Goal: Information Seeking & Learning: Learn about a topic

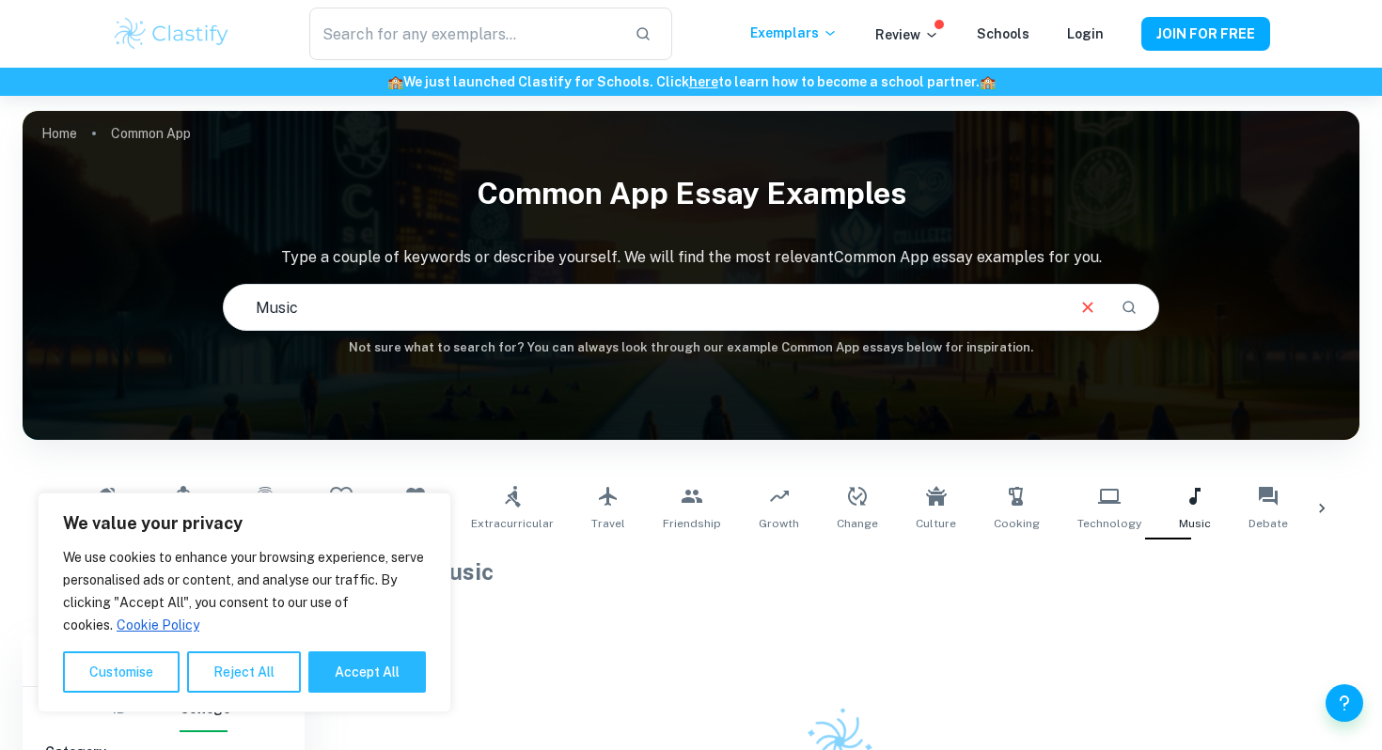
scroll to position [165, 0]
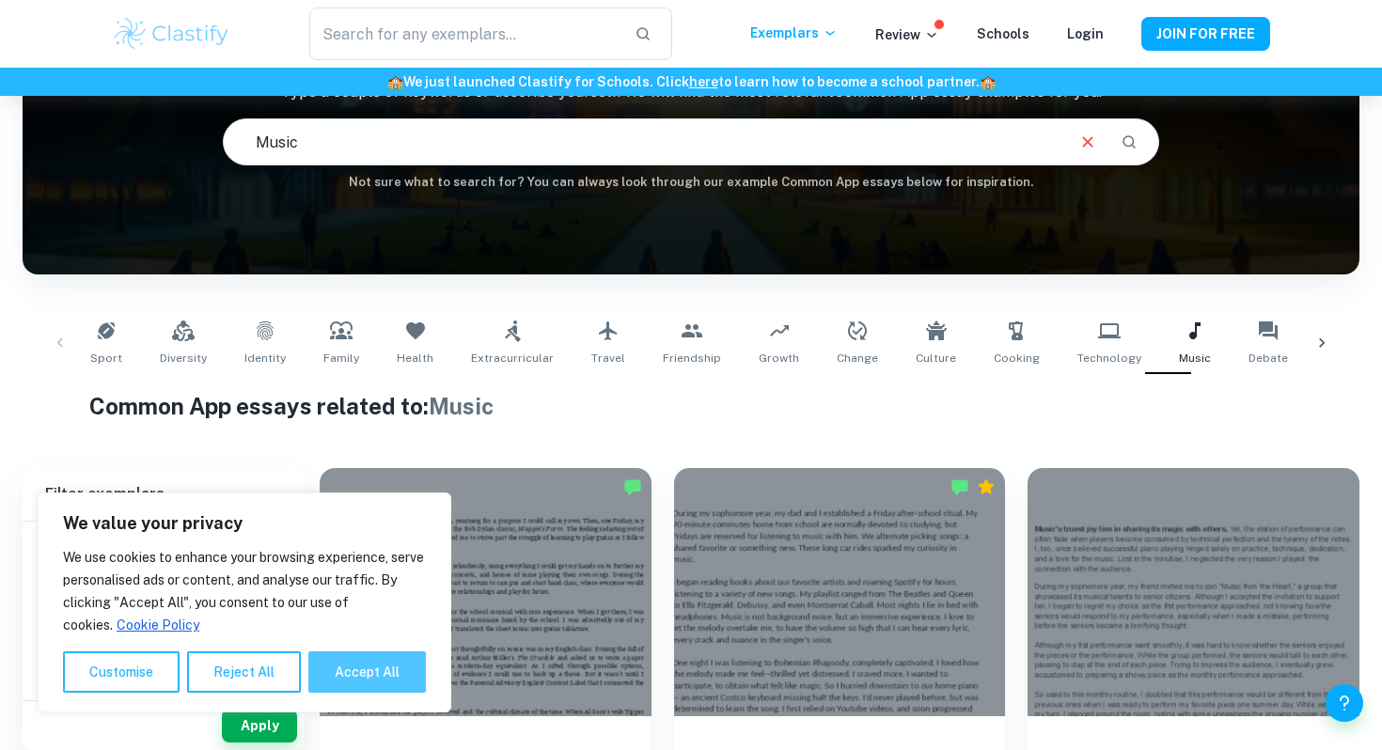
click at [362, 659] on button "Accept All" at bounding box center [367, 671] width 118 height 41
checkbox input "true"
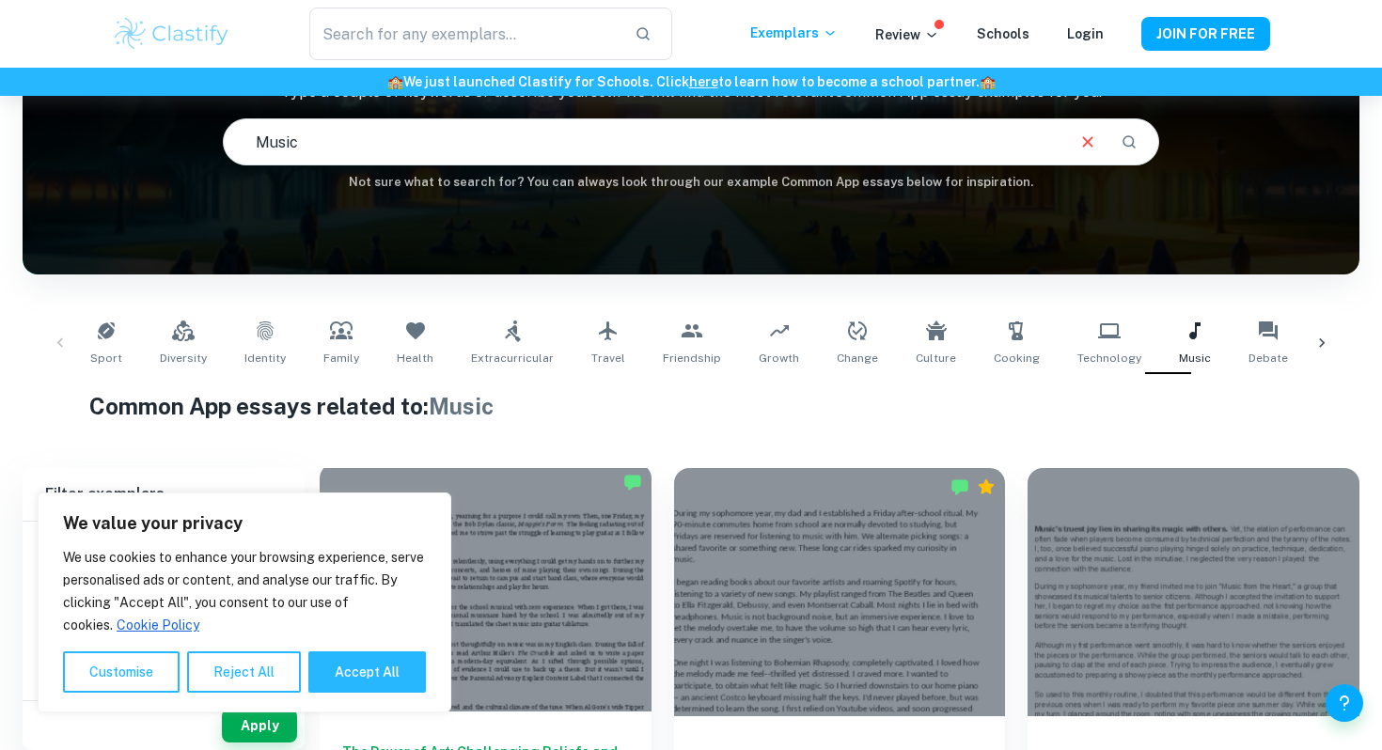
checkbox input "true"
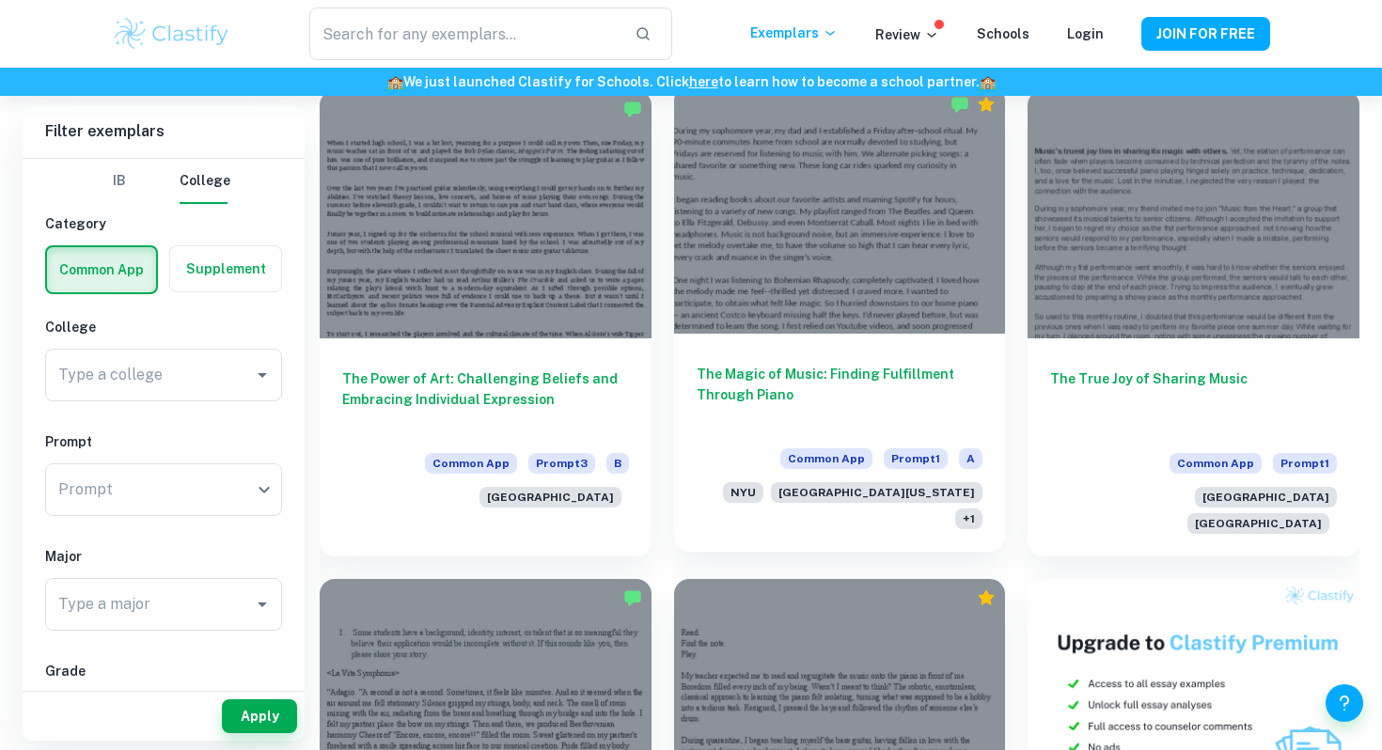
scroll to position [541, 0]
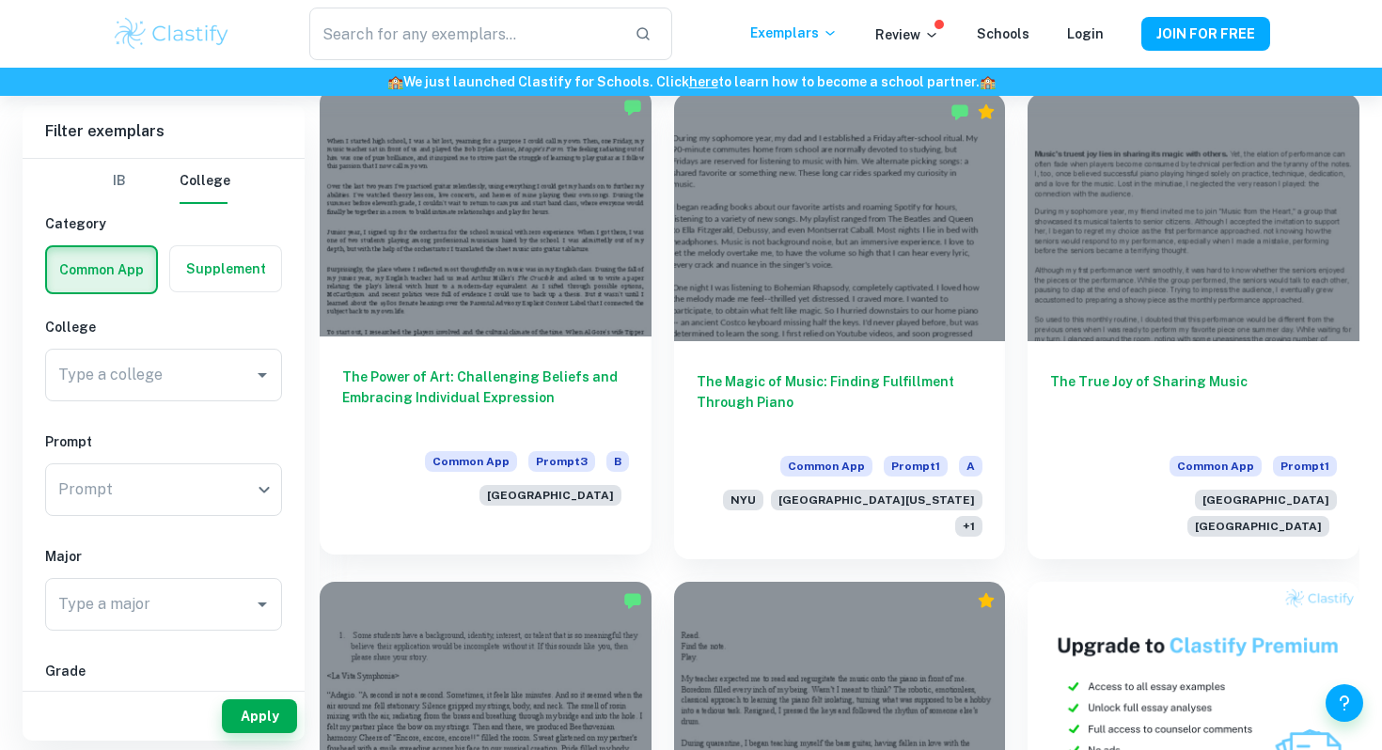
click at [536, 340] on div "The Power of Art: Challenging Beliefs and Embracing Individual Expression Commo…" at bounding box center [486, 433] width 332 height 192
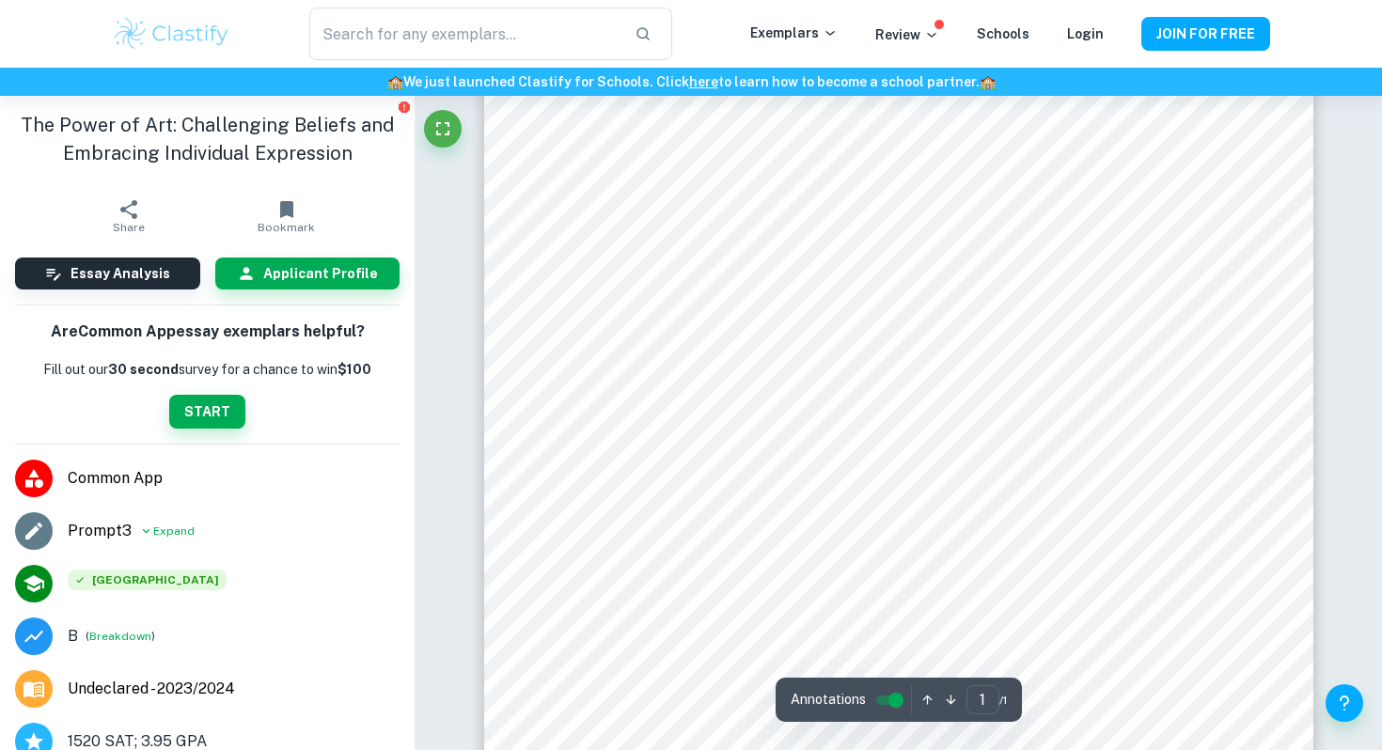
scroll to position [580, 0]
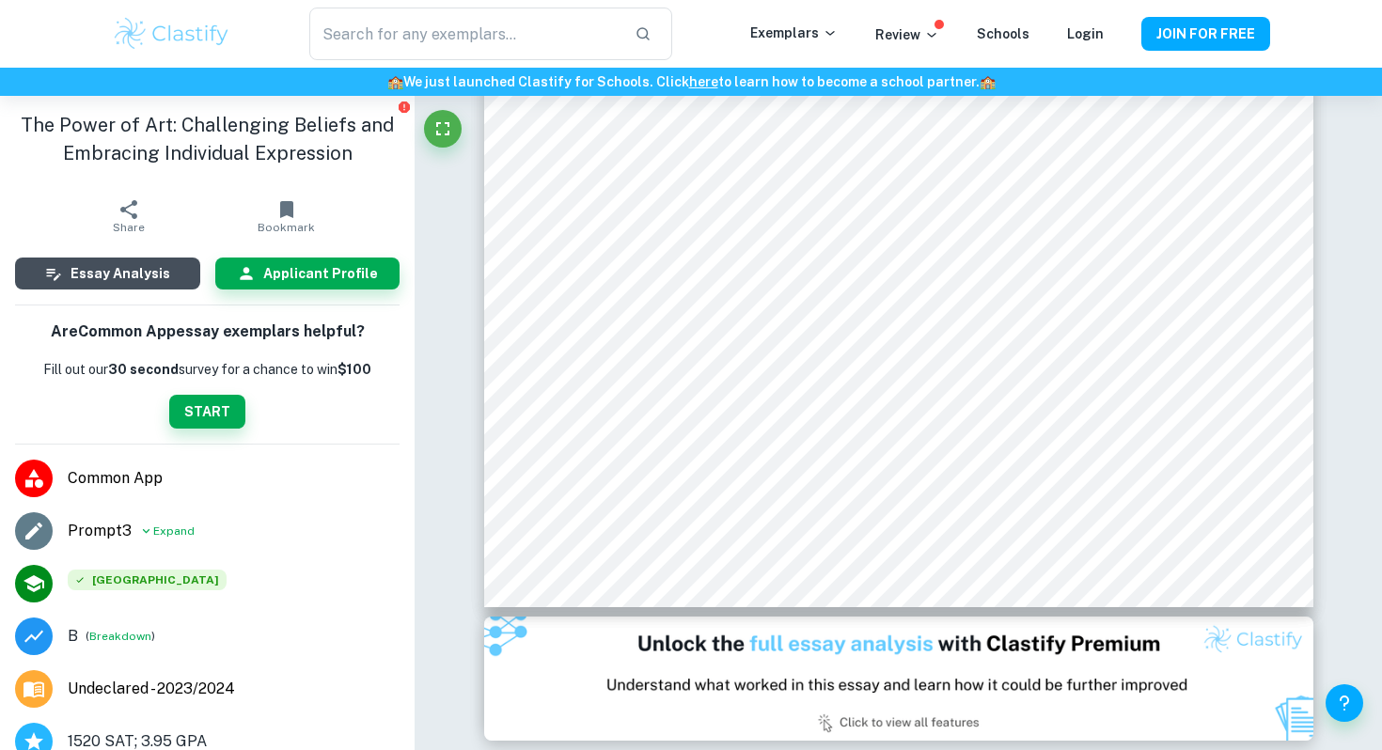
click at [131, 278] on h6 "Essay Analysis" at bounding box center [121, 273] width 100 height 21
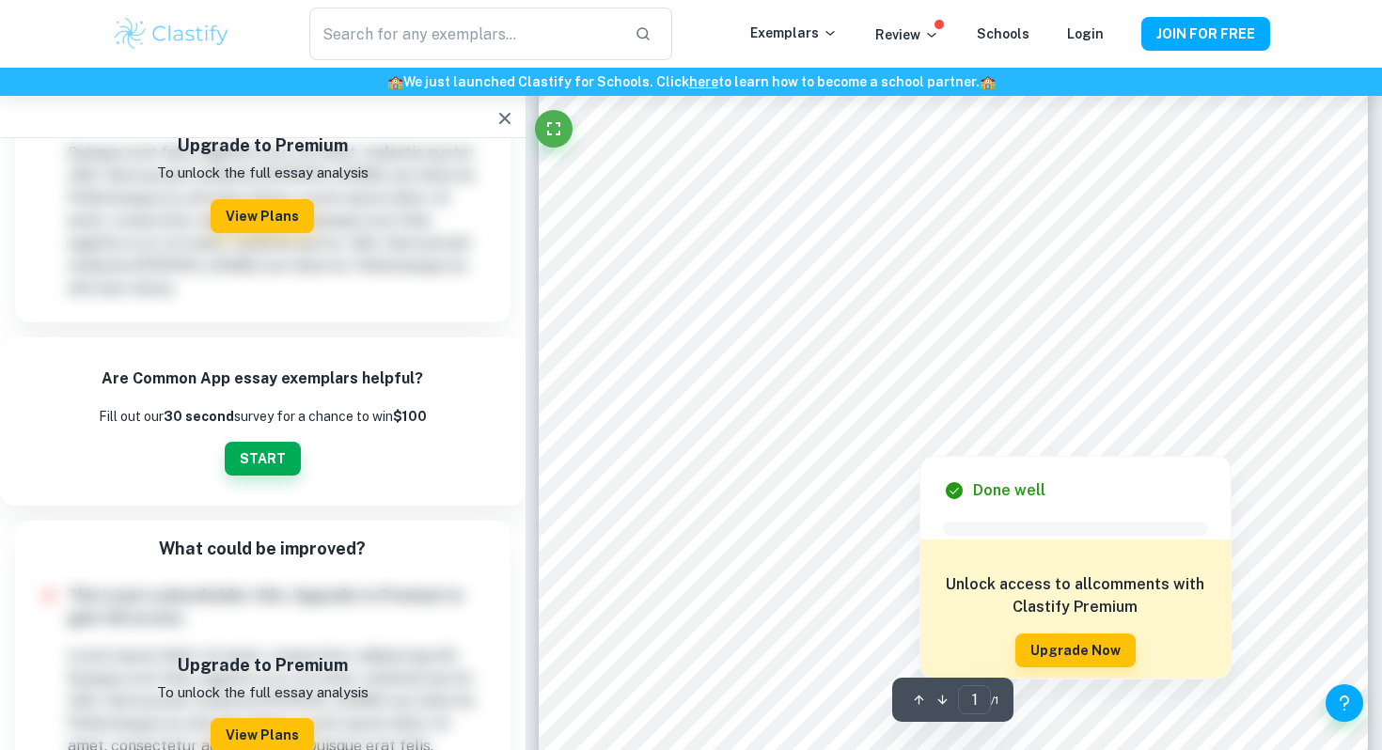
scroll to position [0, 0]
